Goal: Check status: Check status

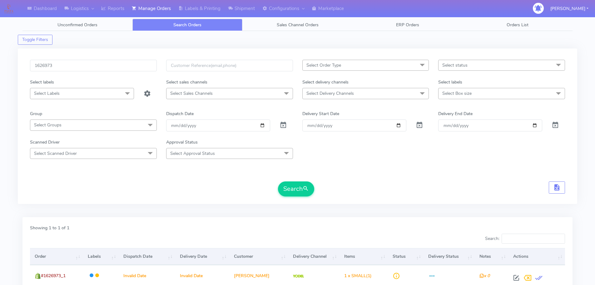
scroll to position [55, 0]
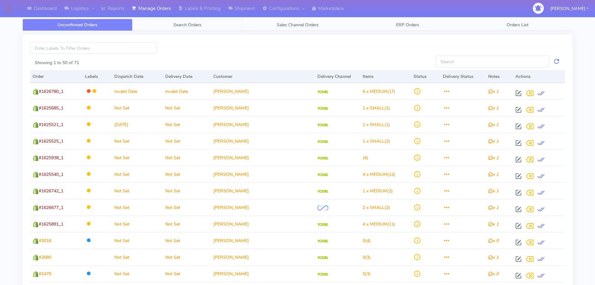
click at [199, 24] on span "Search Orders" at bounding box center [187, 25] width 28 height 6
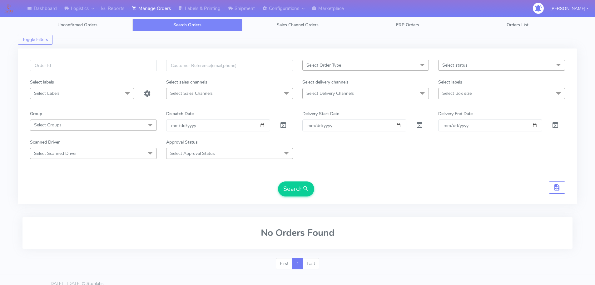
click at [285, 123] on span at bounding box center [284, 126] width 8 height 6
click at [122, 59] on div "Select Order Type Select All MEALS ATAVI One Off Pasta Club Gift Kit Event Unkn…" at bounding box center [298, 125] width 560 height 155
click at [124, 62] on input "text" at bounding box center [93, 66] width 127 height 12
paste input "1621983"
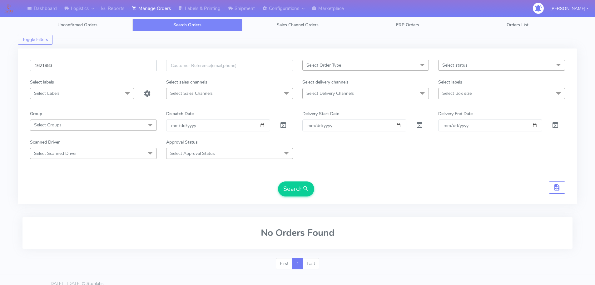
type input "1621983"
click at [278, 181] on button "Search" at bounding box center [296, 188] width 36 height 15
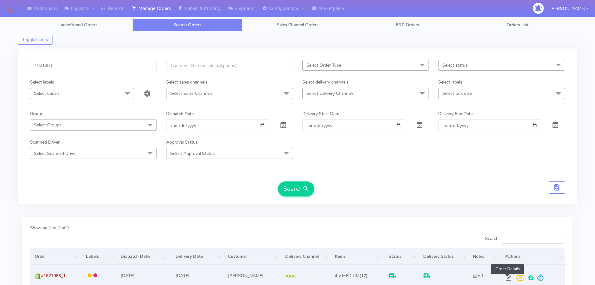
click at [504, 280] on span at bounding box center [508, 279] width 11 height 6
select select "5"
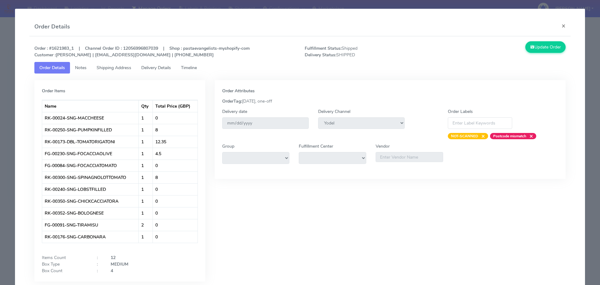
click at [162, 69] on span "Delivery Details" at bounding box center [156, 68] width 30 height 6
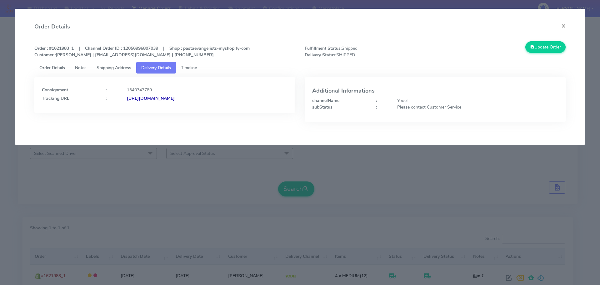
click at [56, 71] on link "Order Details" at bounding box center [52, 68] width 36 height 12
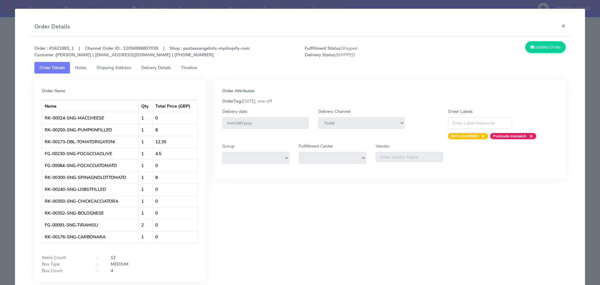
drag, startPoint x: 0, startPoint y: 70, endPoint x: 43, endPoint y: 83, distance: 45.1
click at [1, 70] on modal-container "Order Details × Order : #1621983_1 | Channel Order ID : 12056996807039 | Shop :…" at bounding box center [300, 142] width 600 height 285
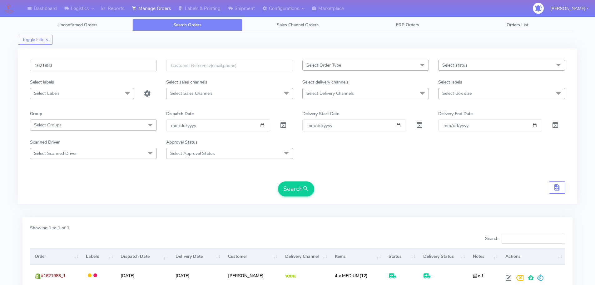
click at [120, 62] on input "1621983" at bounding box center [93, 66] width 127 height 12
paste input "7137"
type input "1627137"
click at [278, 181] on button "Search" at bounding box center [296, 188] width 36 height 15
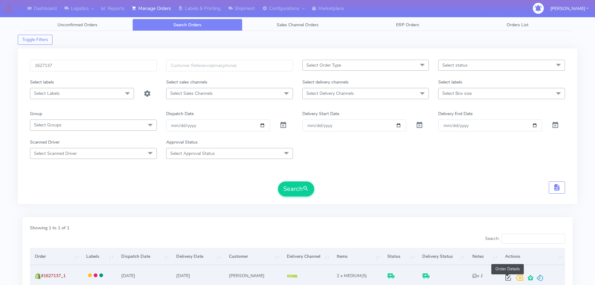
click at [505, 278] on span at bounding box center [508, 279] width 11 height 6
select select "5"
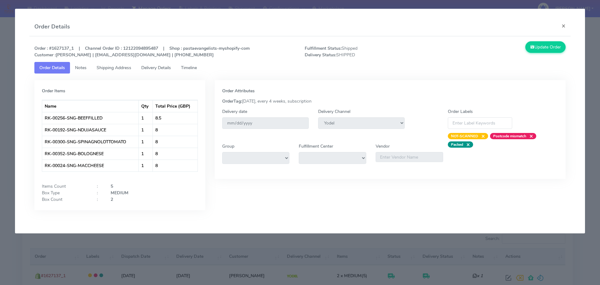
click at [156, 75] on tab "Order Items Name Qty Total Price (GBP) RK-00256-SNG-BEEFFILLED 1 8.5 RK-00192-S…" at bounding box center [300, 146] width 532 height 146
click at [159, 71] on link "Delivery Details" at bounding box center [156, 68] width 40 height 12
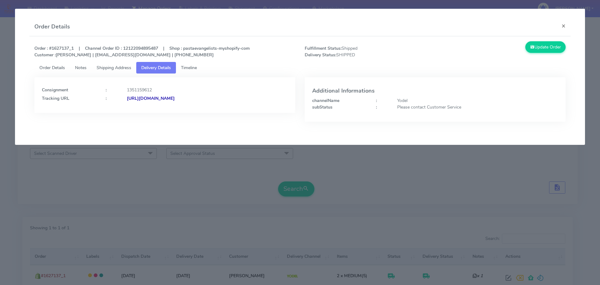
drag, startPoint x: 250, startPoint y: 112, endPoint x: 195, endPoint y: 113, distance: 55.7
click at [195, 113] on div "Consignment : 1351159612 Tracking URL : [URL][DOMAIN_NAME]" at bounding box center [165, 104] width 270 height 54
copy strong "JJD0002249960903202"
